Goal: Find specific page/section: Find specific page/section

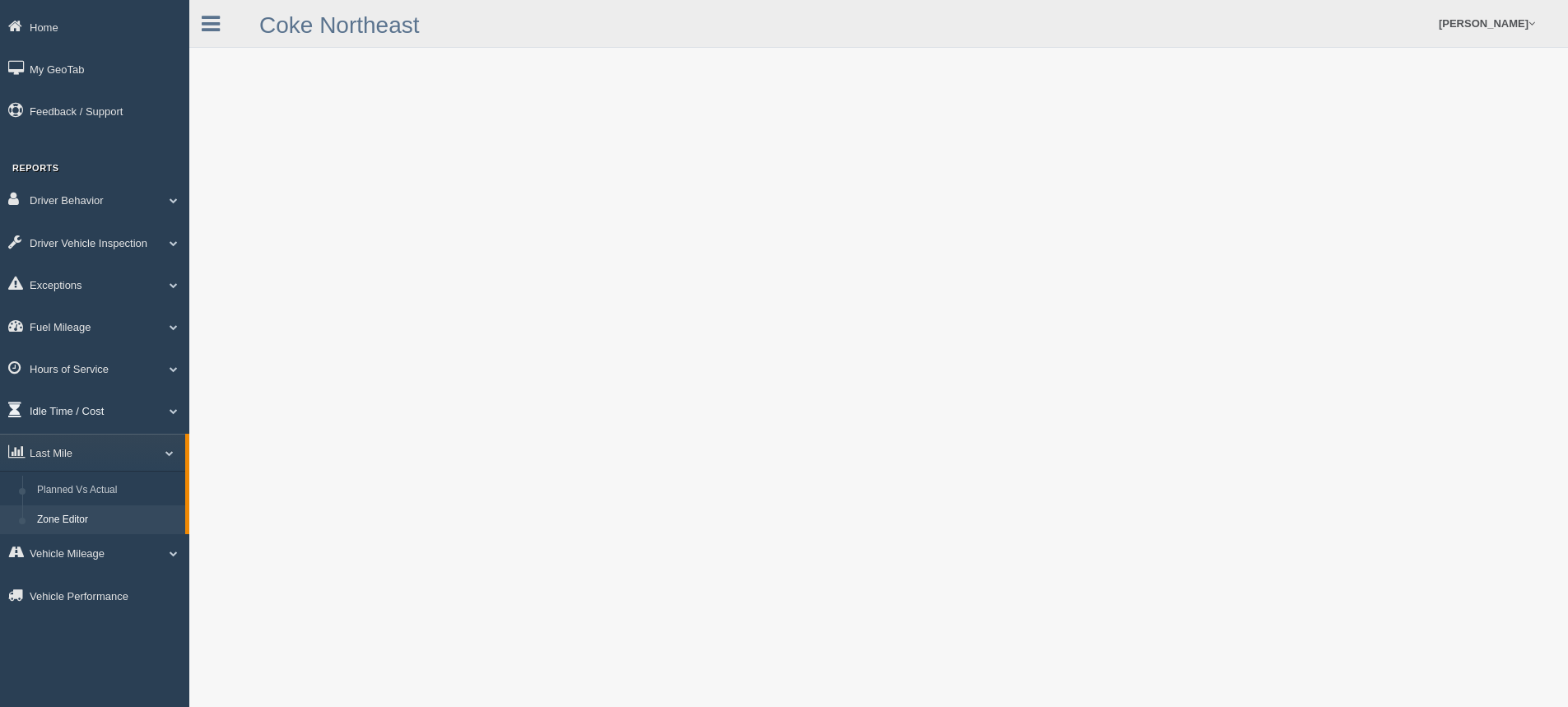
click at [70, 418] on link "Idle Time / Cost" at bounding box center [94, 410] width 189 height 37
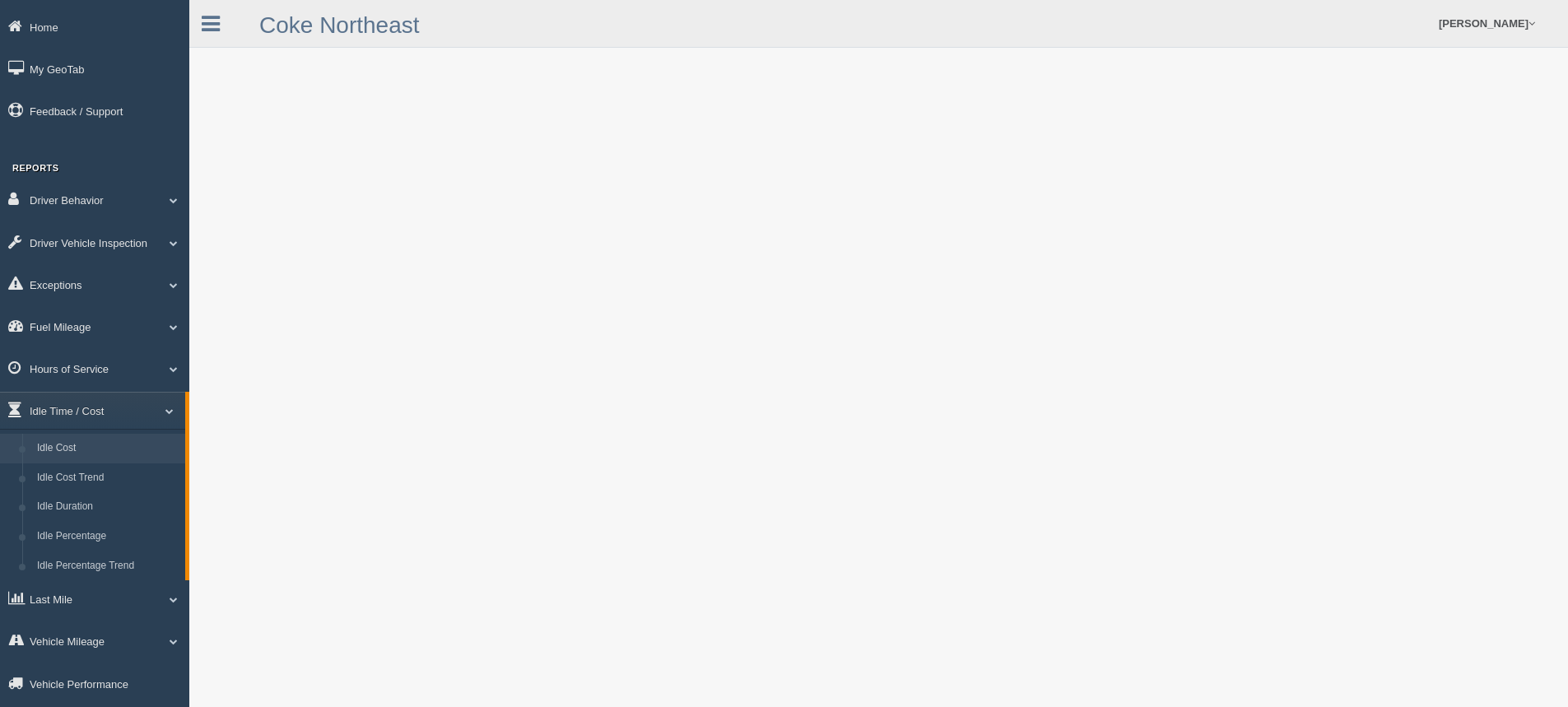
click at [56, 450] on link "Idle Cost" at bounding box center [107, 448] width 156 height 30
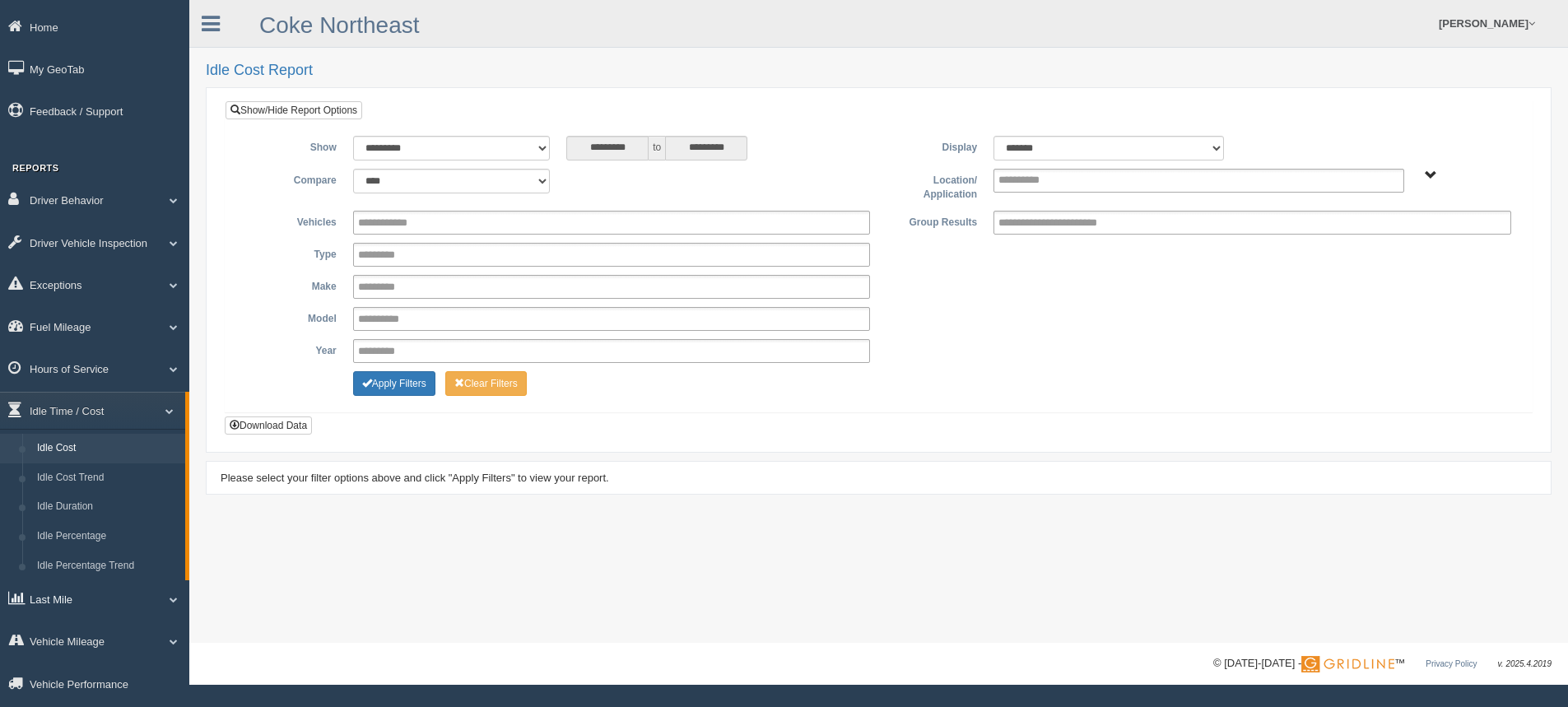
click at [59, 599] on link "Last Mile" at bounding box center [94, 598] width 189 height 37
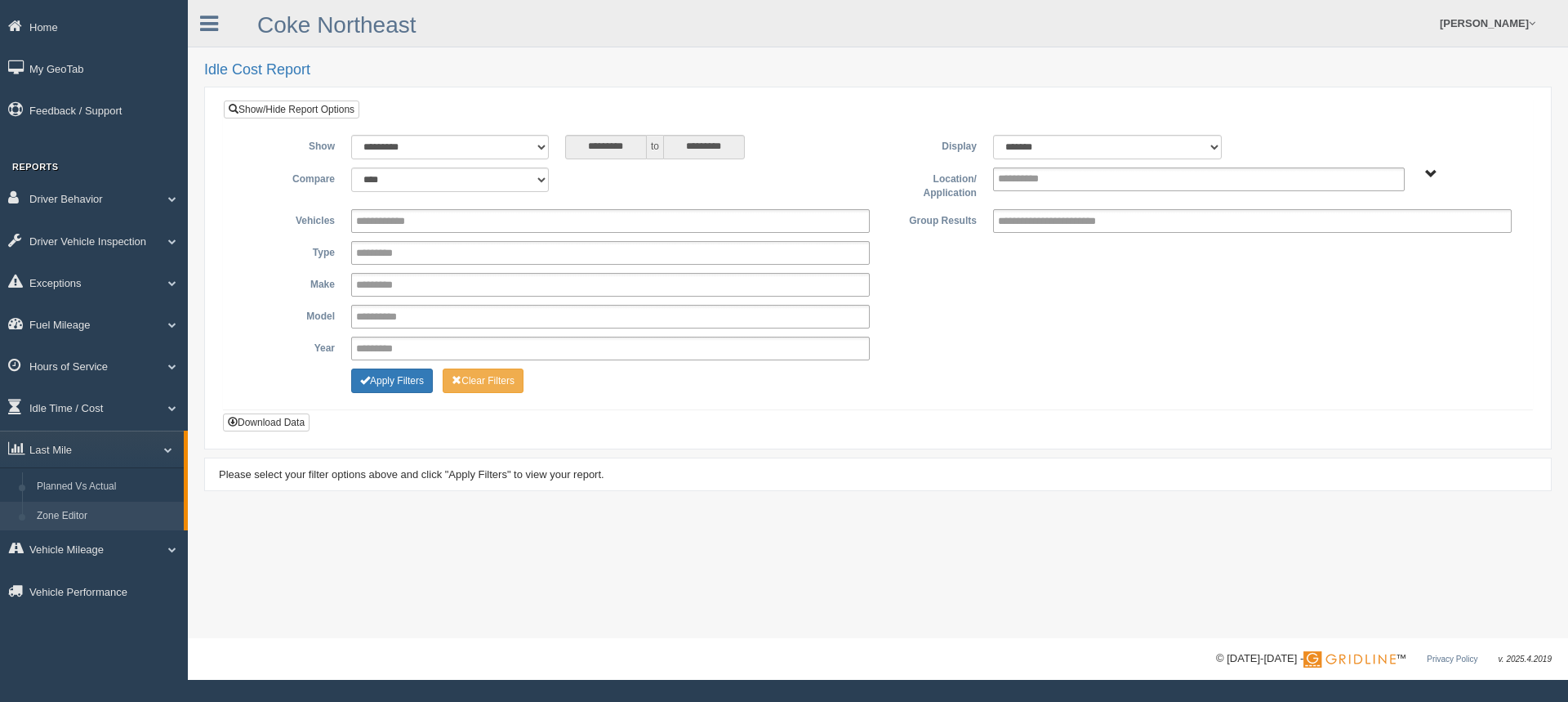
click at [110, 519] on link "Zone Editor" at bounding box center [107, 516] width 155 height 30
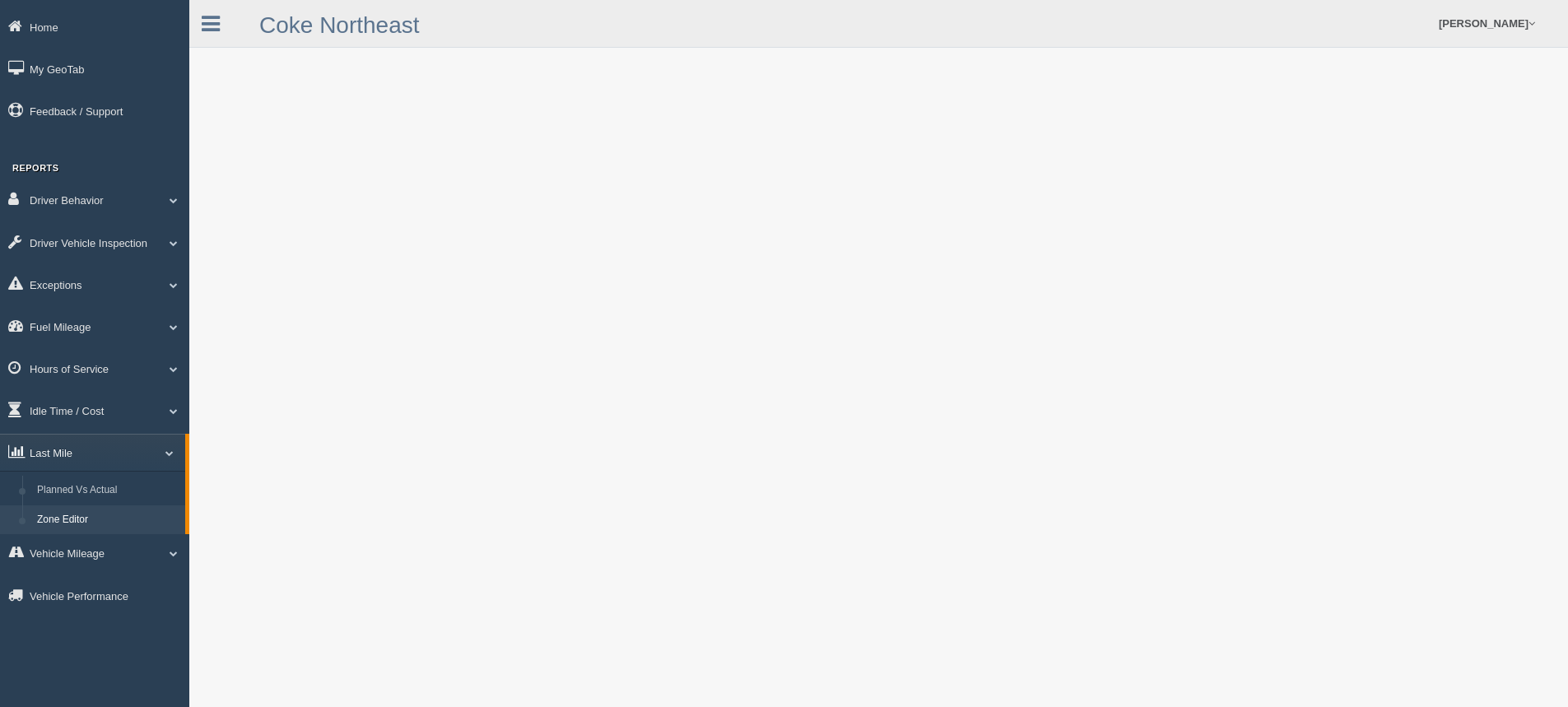
click at [106, 445] on link "Last Mile" at bounding box center [92, 452] width 185 height 37
click at [106, 443] on link "Last Mile" at bounding box center [94, 452] width 189 height 37
click at [101, 512] on link "Zone Editor" at bounding box center [107, 520] width 156 height 30
click at [172, 457] on link "Last Mile" at bounding box center [92, 452] width 185 height 37
click at [172, 457] on link "Last Mile" at bounding box center [94, 452] width 189 height 37
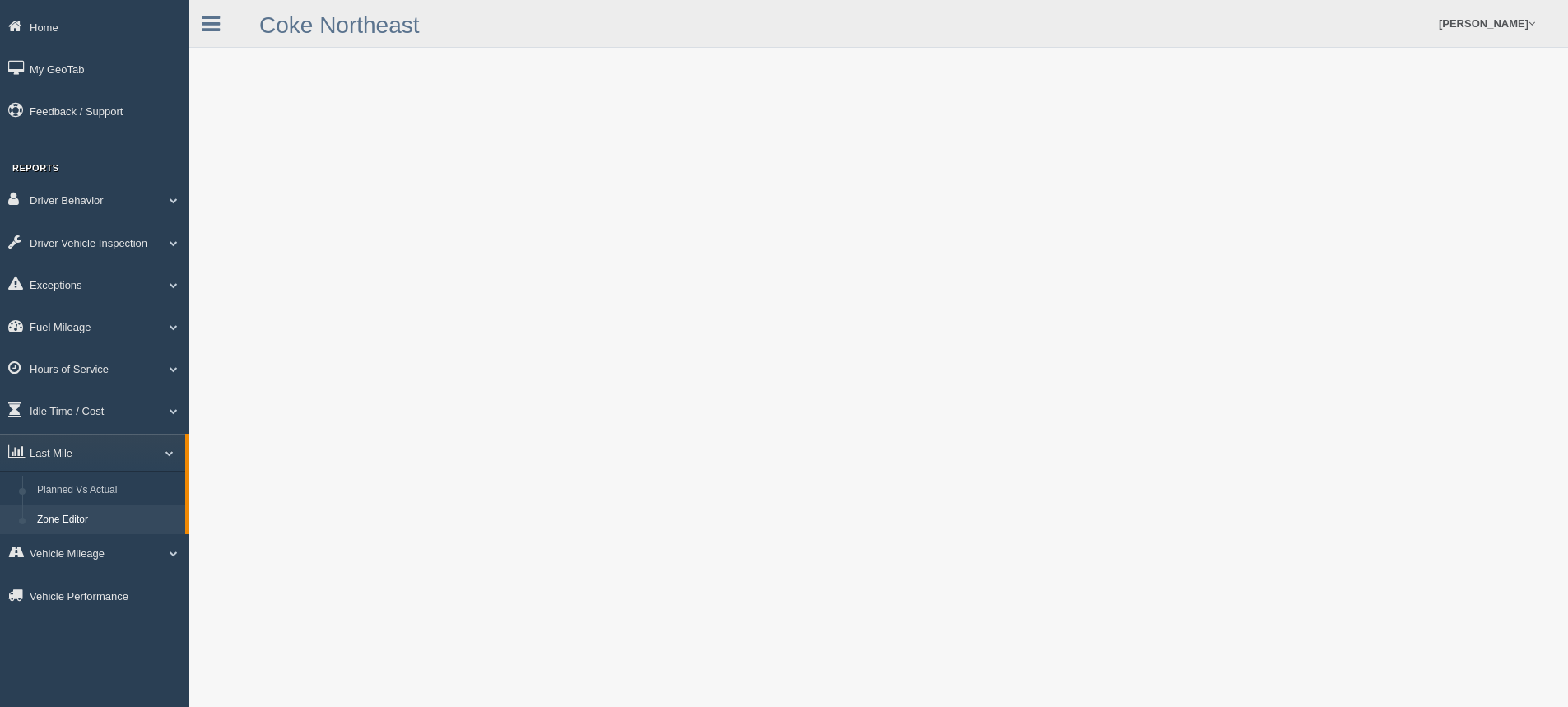
click at [630, 18] on form "Aldege Cormier Feedback/Support Log Off" at bounding box center [1086, 23] width 965 height 47
click at [95, 526] on link "Zone Editor" at bounding box center [107, 520] width 156 height 30
